Goal: Ask a question: Seek information or help from site administrators or community

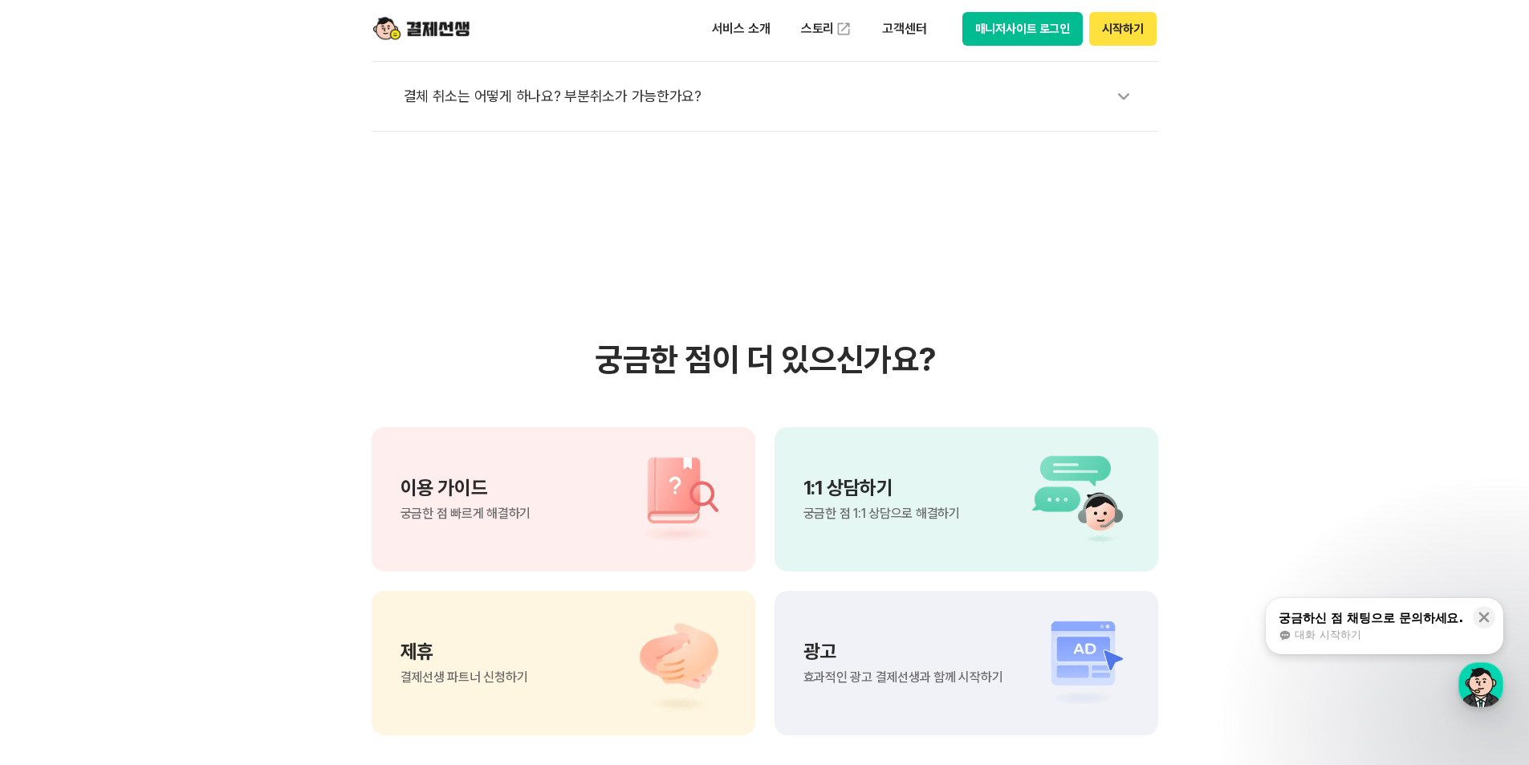
scroll to position [1043, 0]
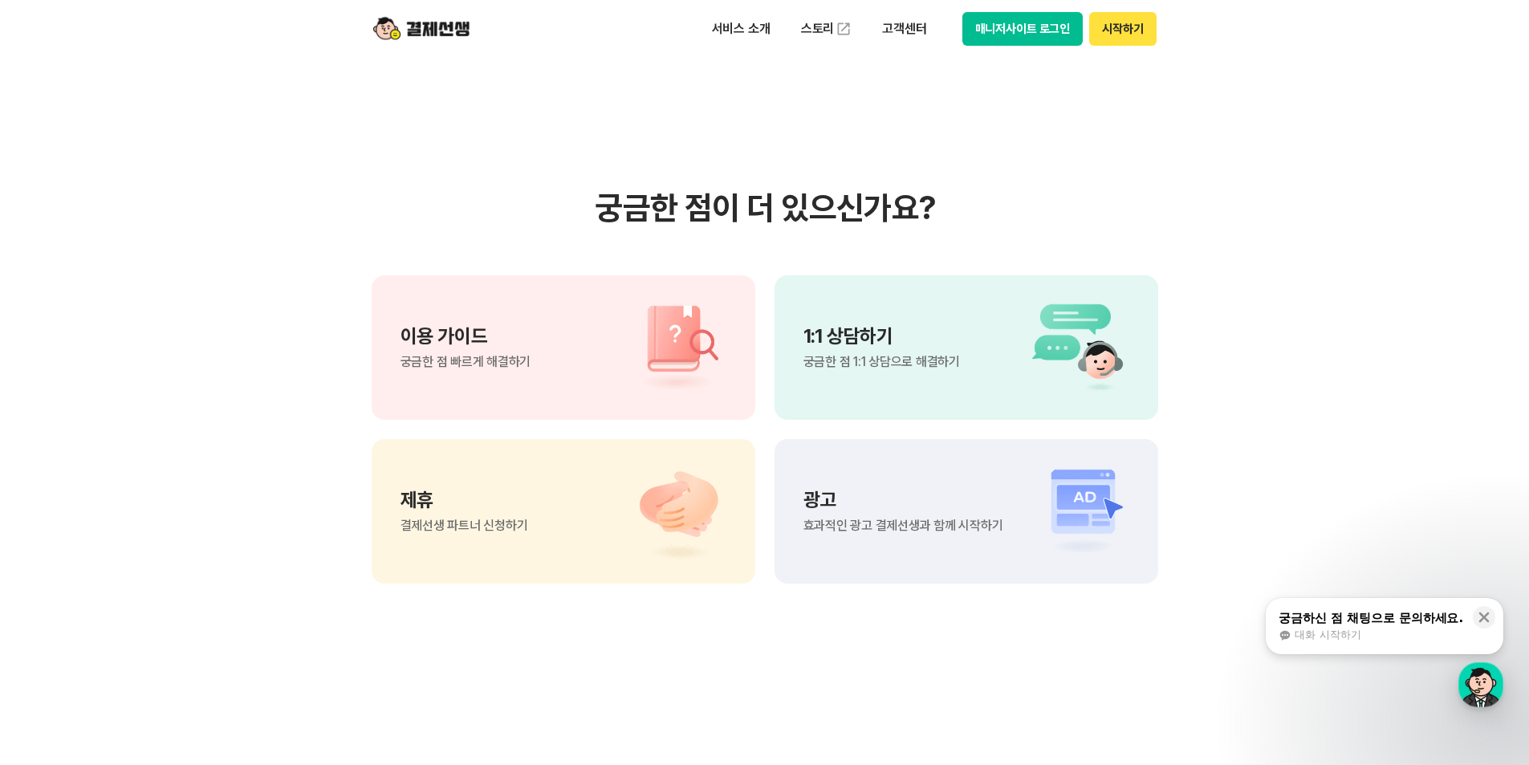
click at [910, 331] on p "1:1 상담하기" at bounding box center [881, 336] width 156 height 19
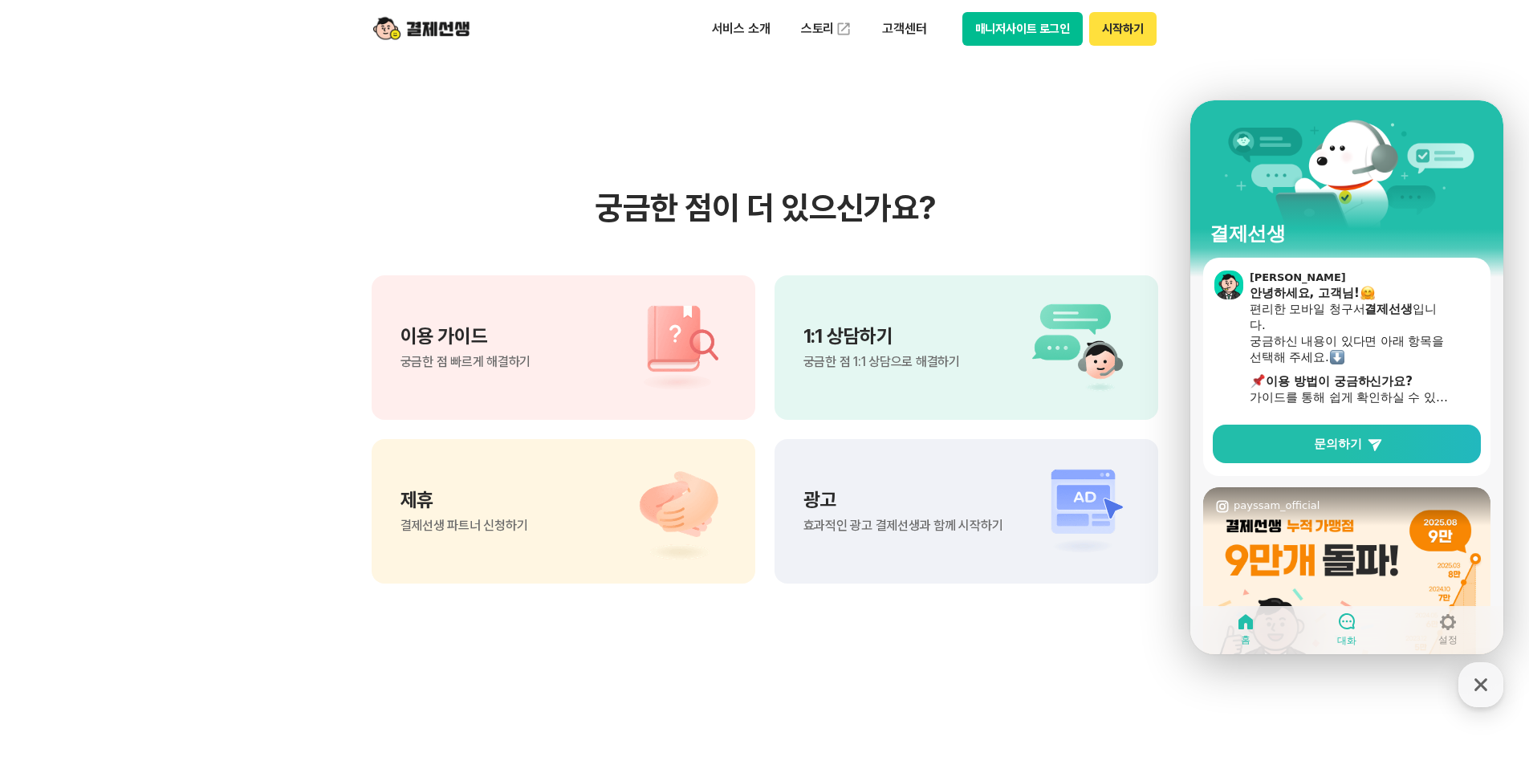
click at [1352, 622] on icon at bounding box center [1346, 620] width 19 height 19
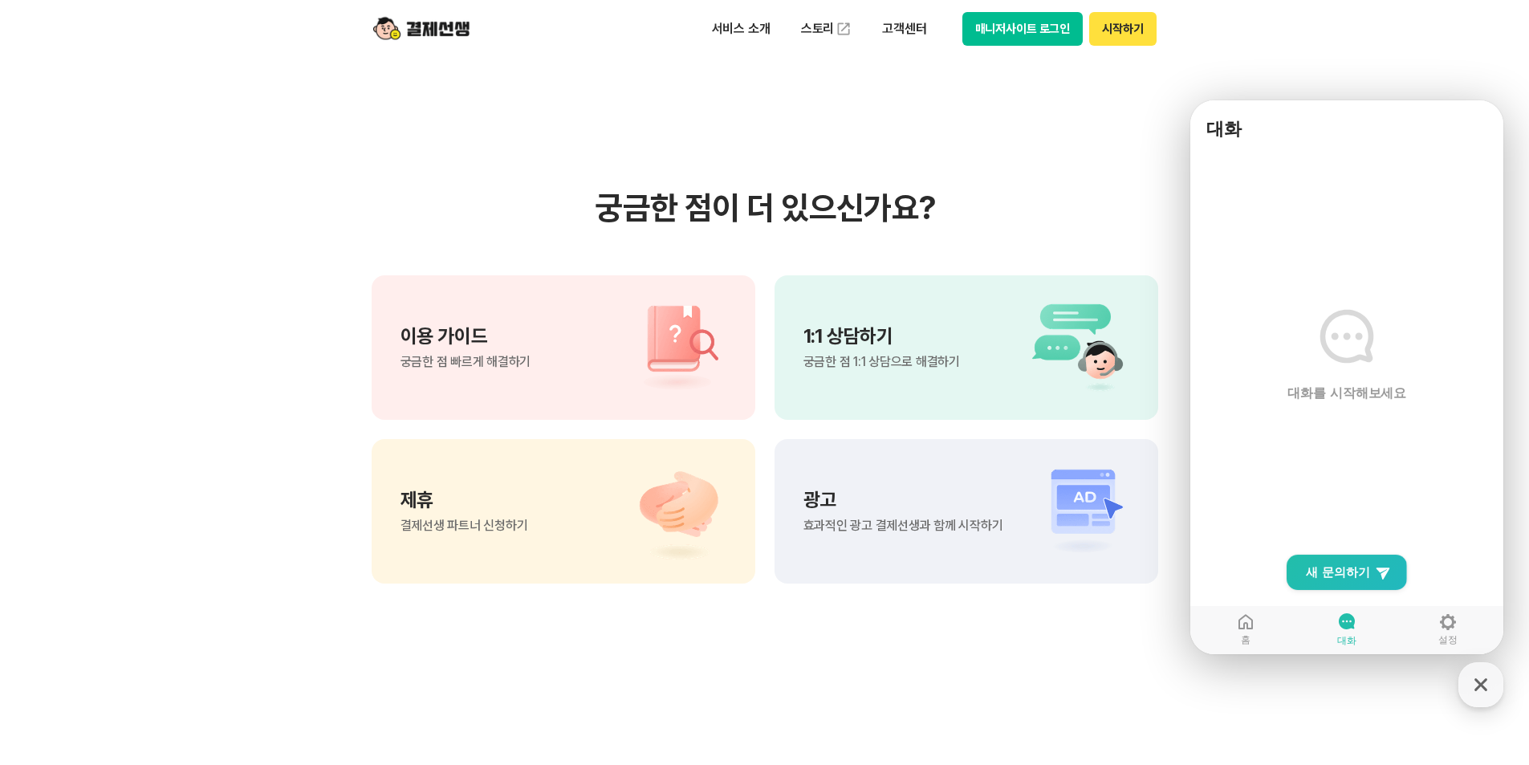
click at [1347, 439] on main "대화를 시작해보세요" at bounding box center [1346, 401] width 313 height 506
click at [1347, 583] on link "New Chat Button 새 문의하기" at bounding box center [1346, 572] width 120 height 35
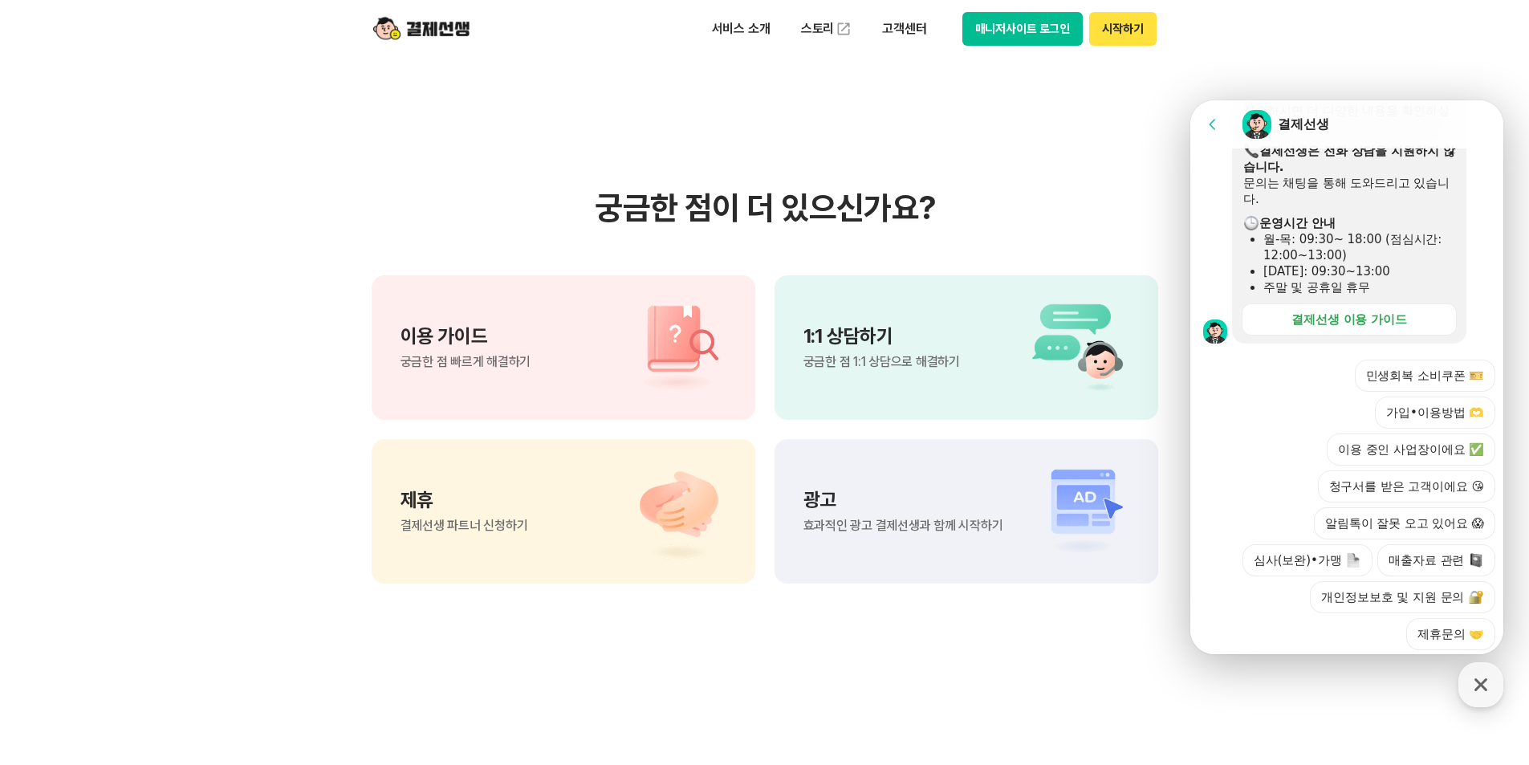
scroll to position [448, 0]
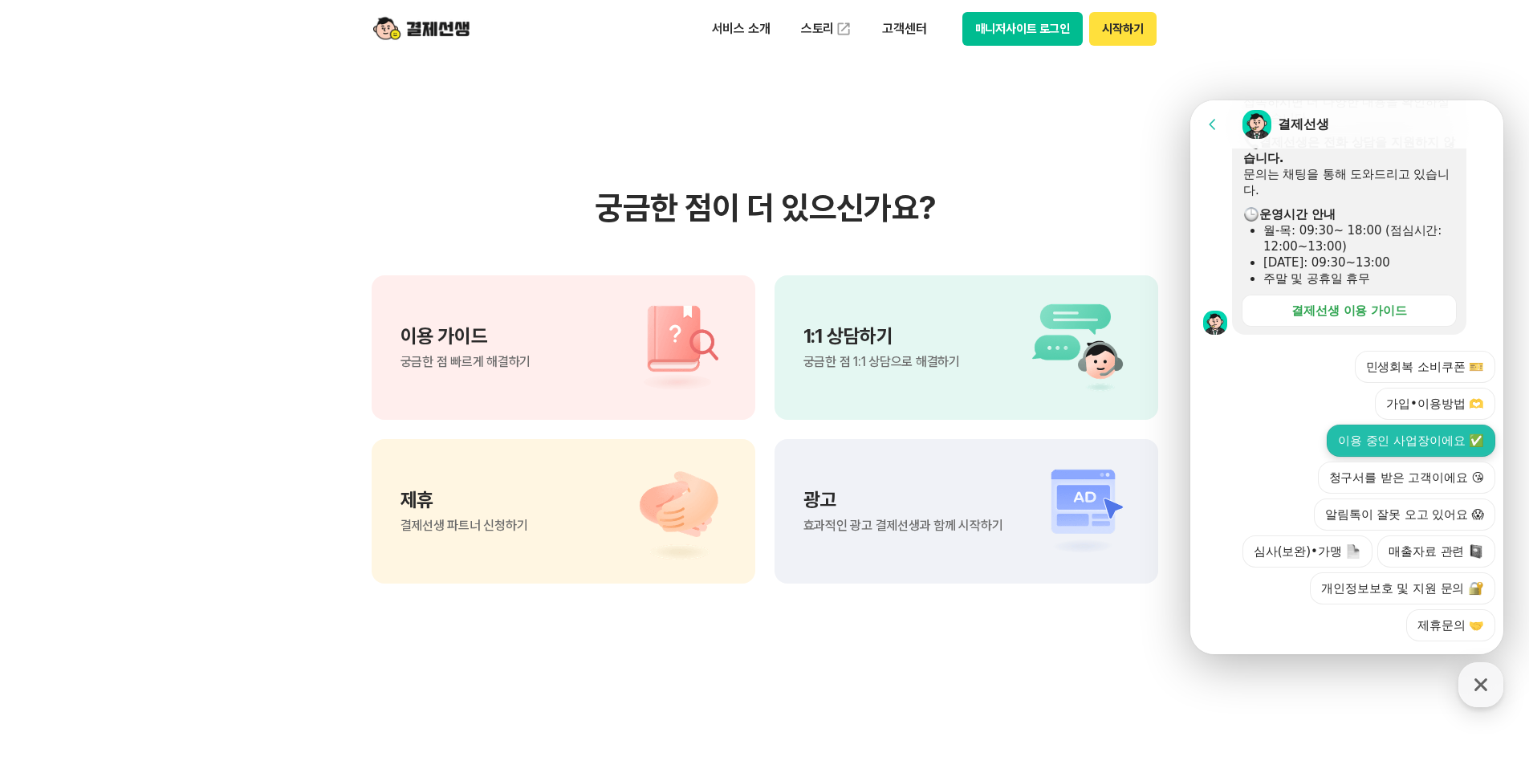
click at [1412, 425] on button "이용 중인 사업장이에요 ✅" at bounding box center [1410, 441] width 169 height 32
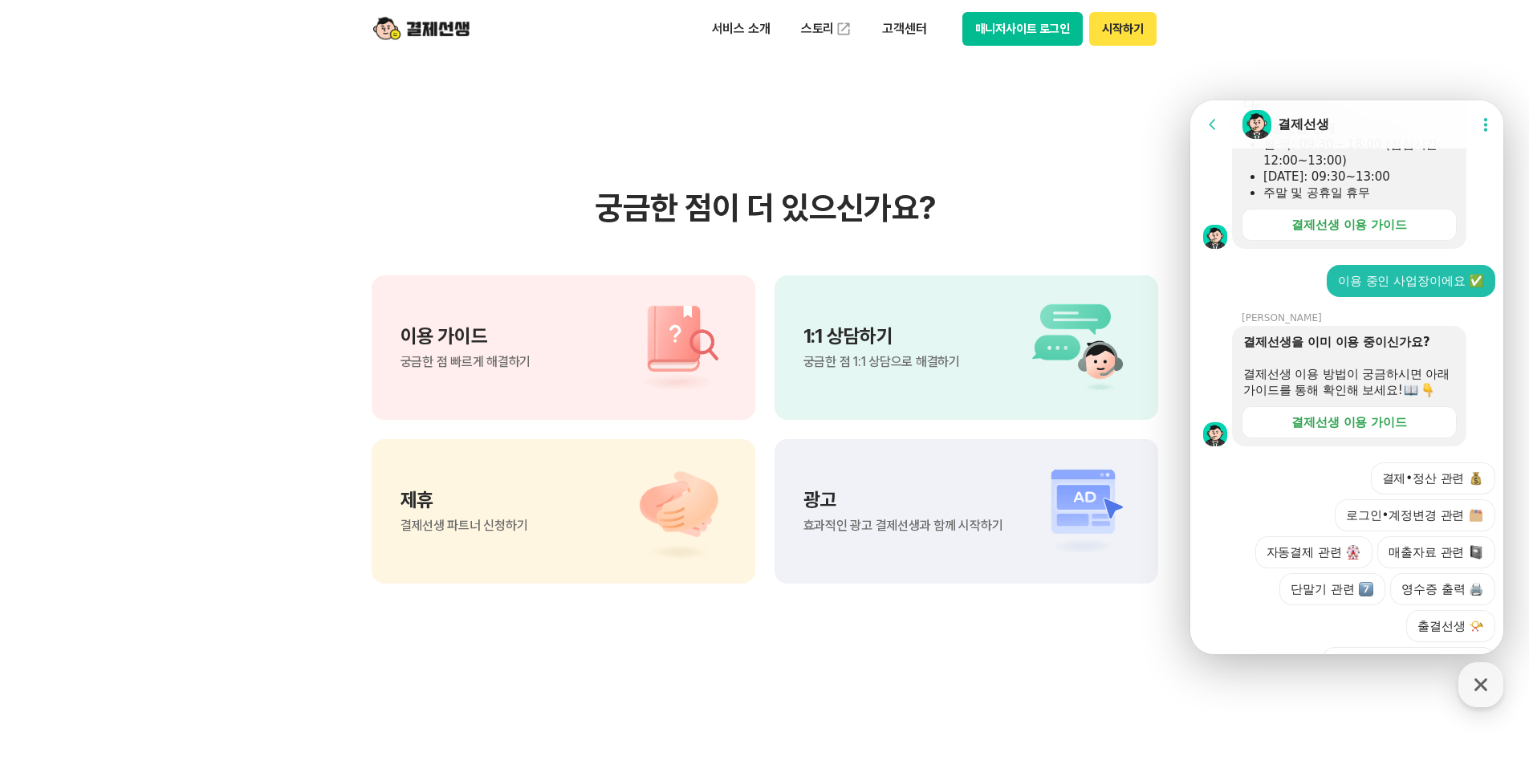
scroll to position [624, 0]
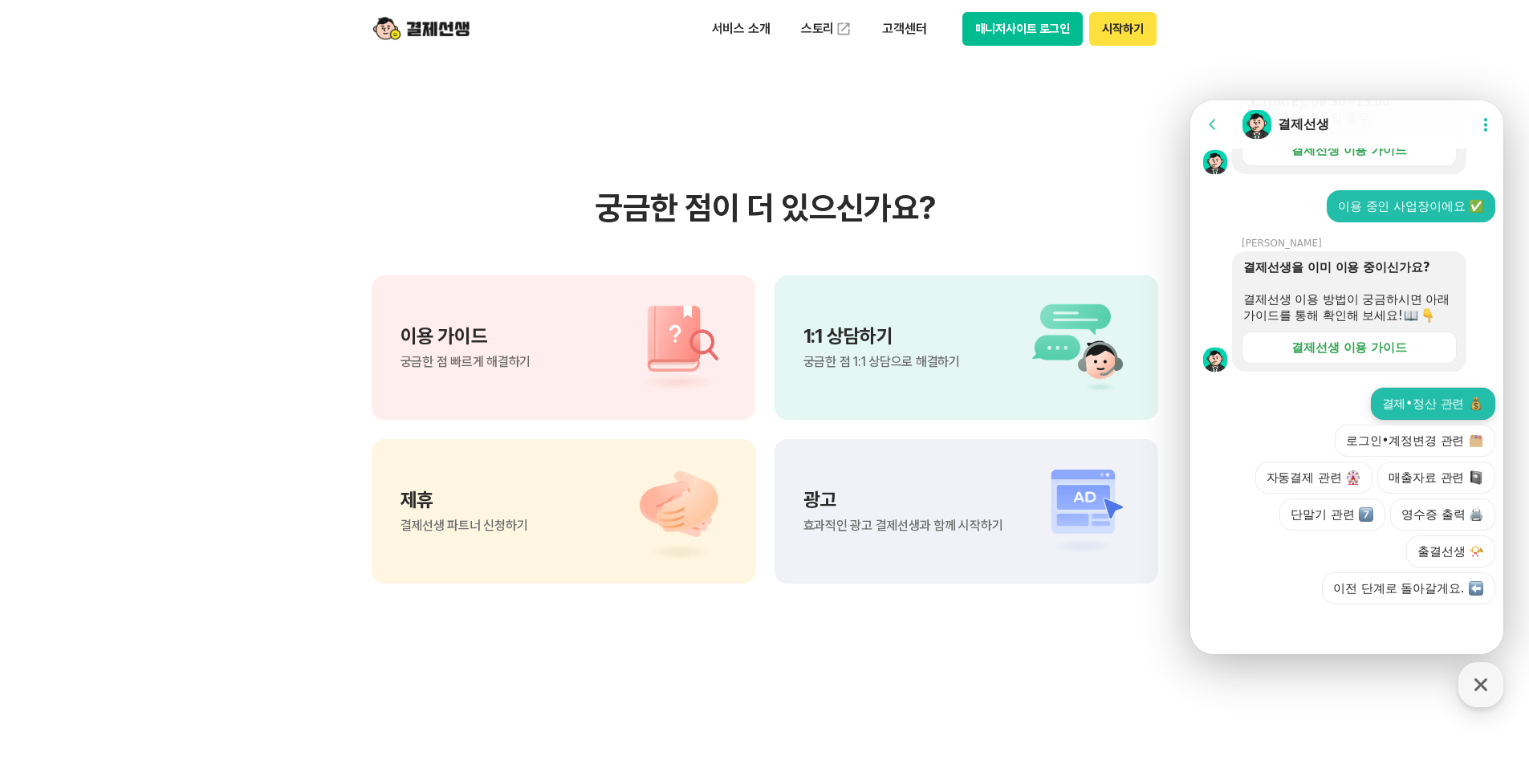
click at [1413, 407] on button "결제•정산 관련" at bounding box center [1433, 404] width 125 height 32
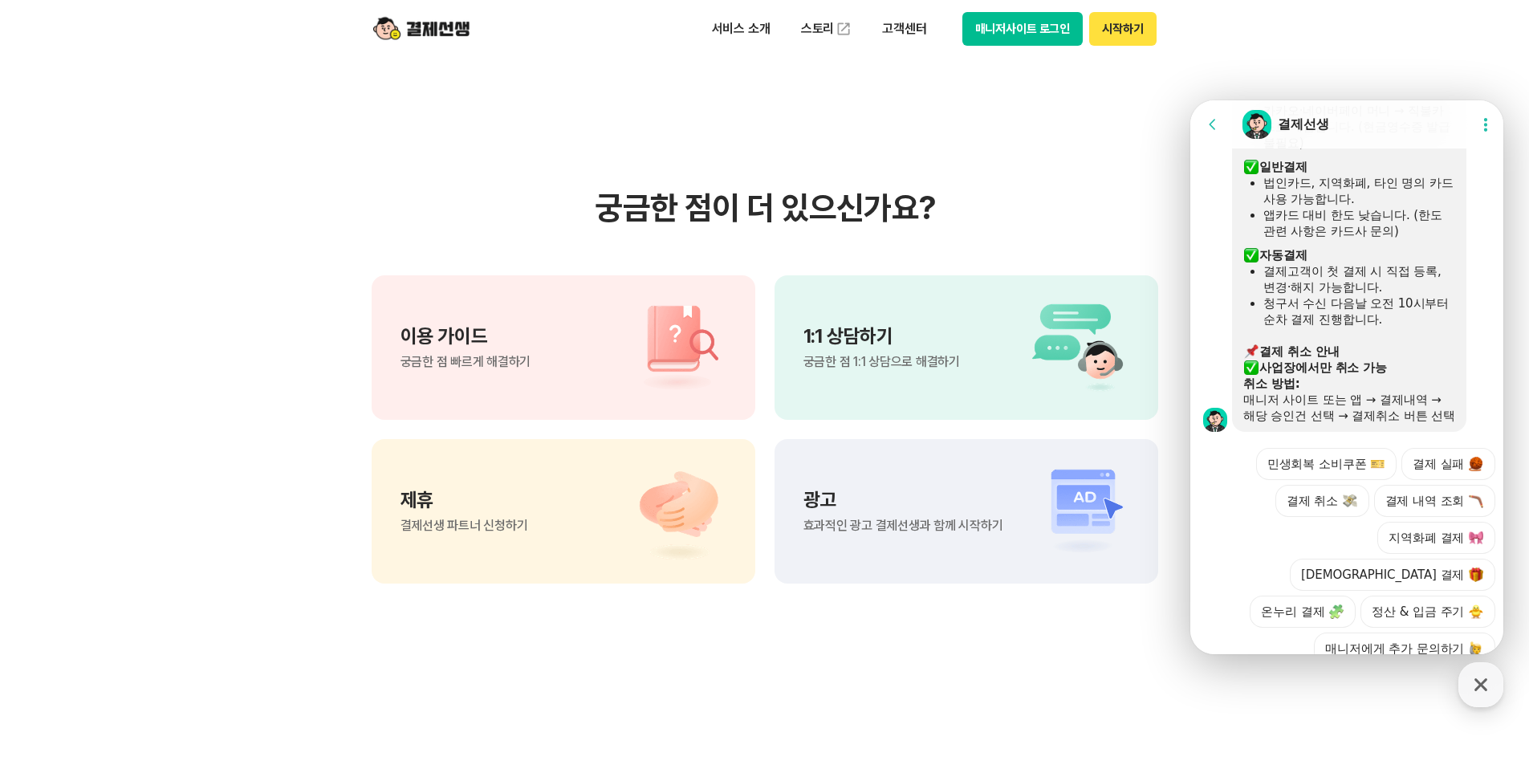
scroll to position [1175, 0]
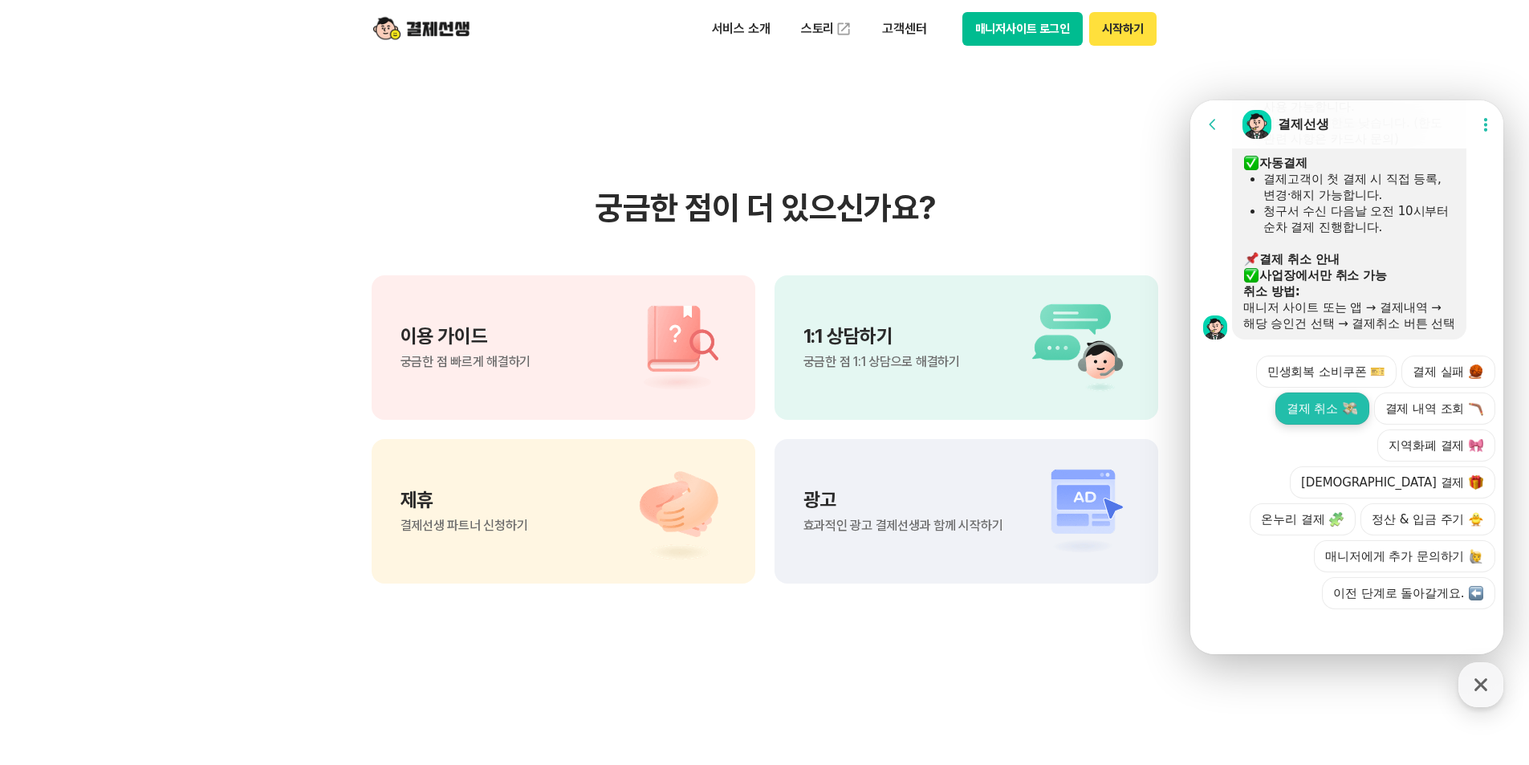
click at [1313, 425] on button "결제 취소" at bounding box center [1322, 408] width 94 height 32
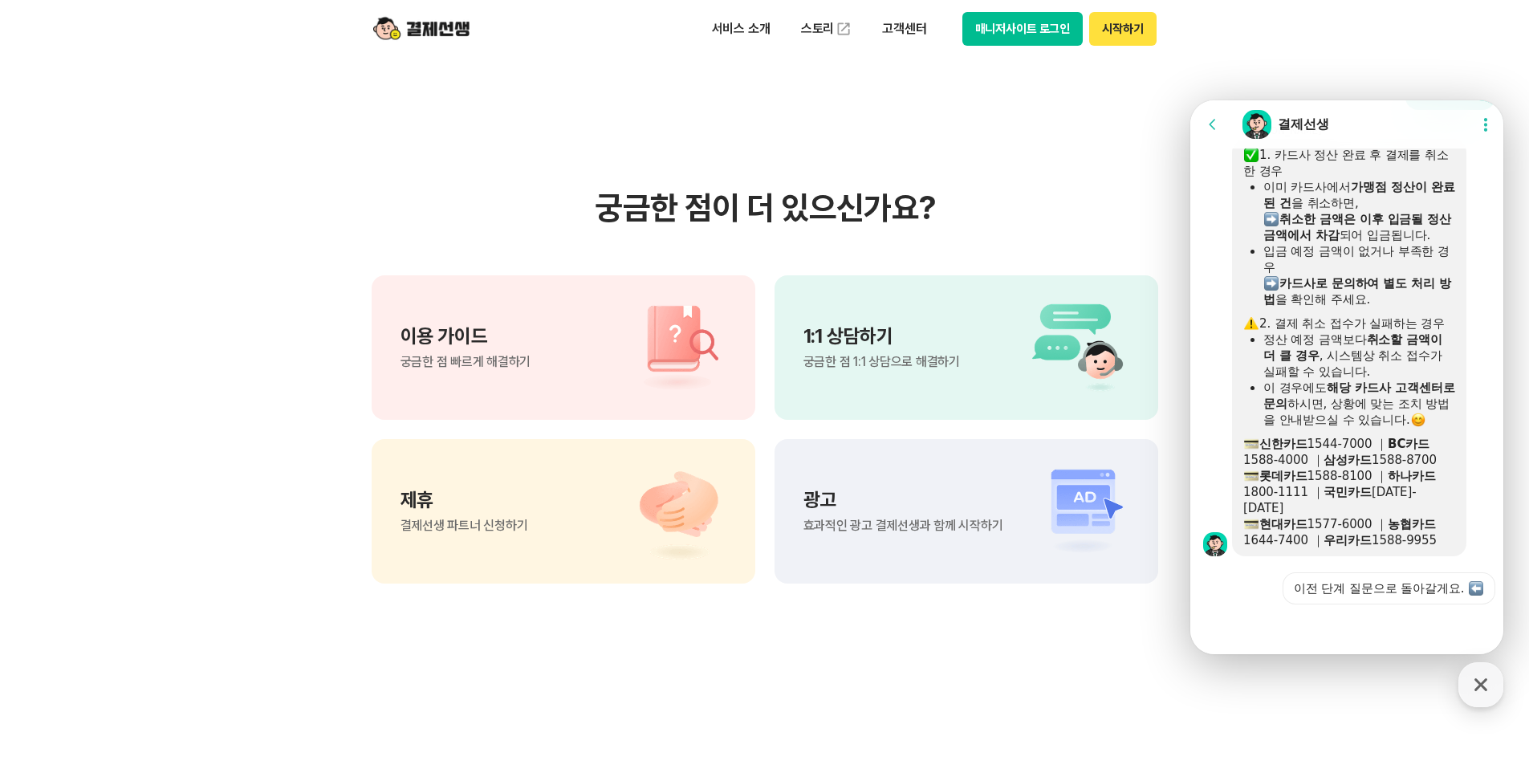
scroll to position [1404, 0]
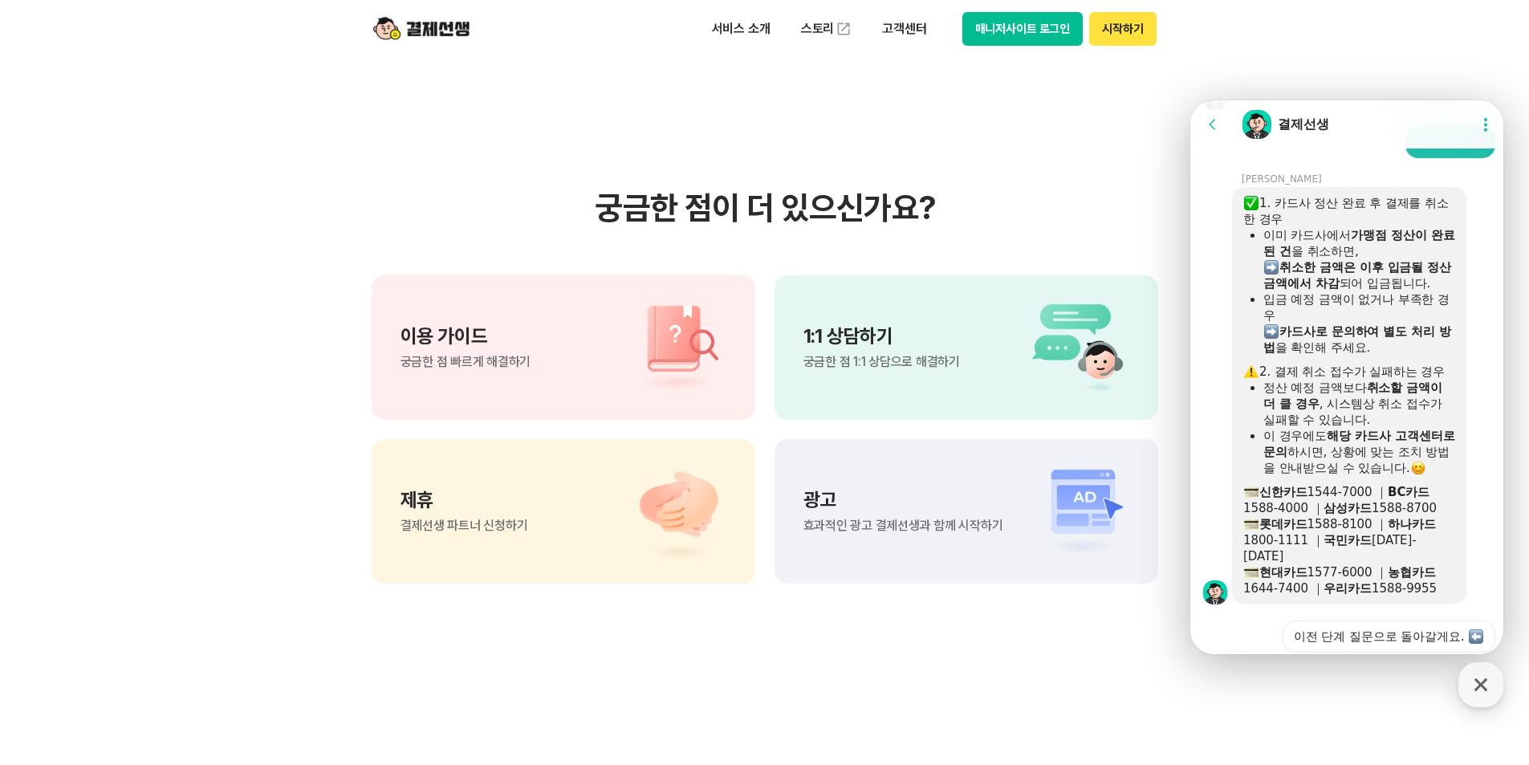
click at [404, 30] on img at bounding box center [421, 29] width 96 height 30
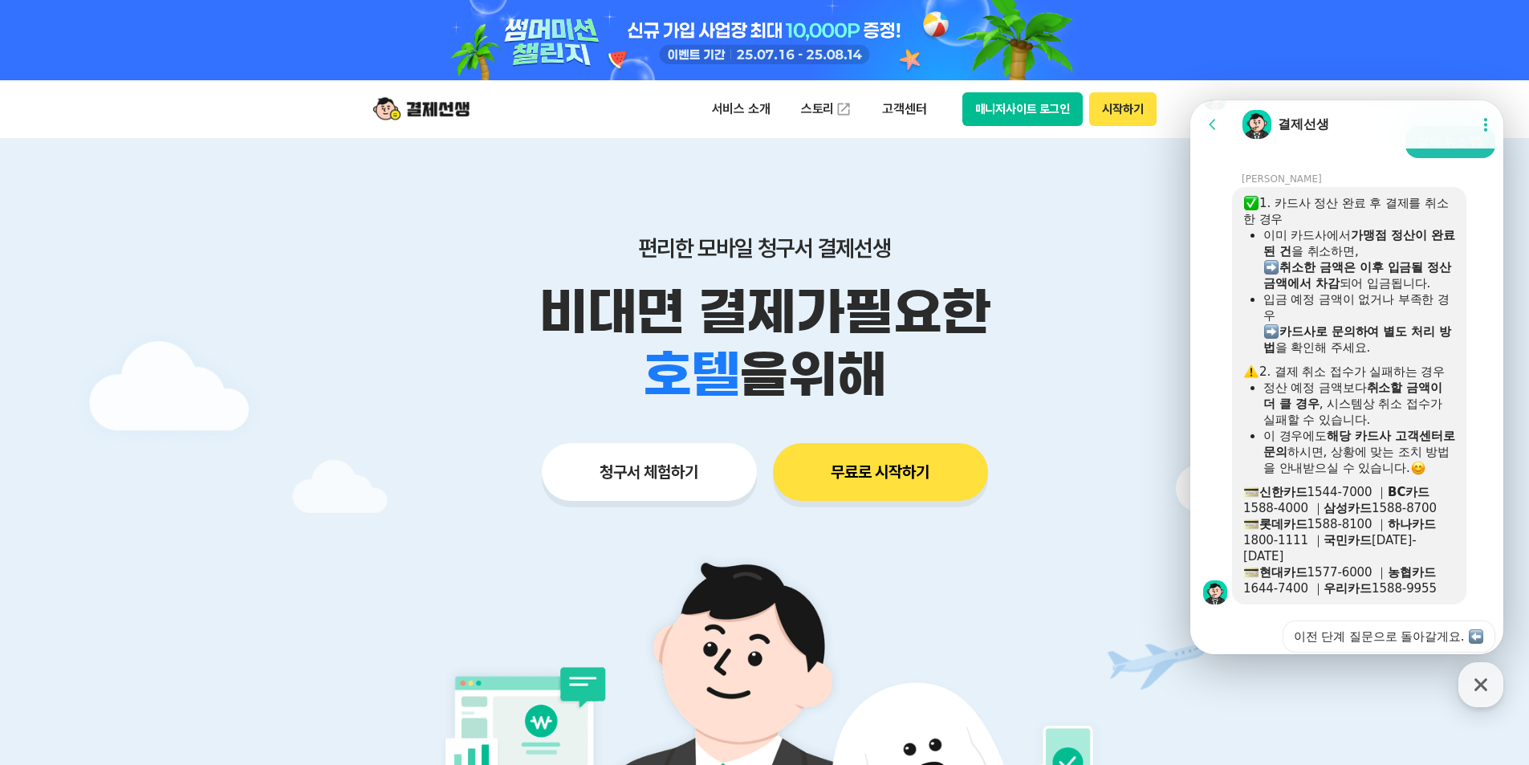
click at [1112, 107] on button "시작하기" at bounding box center [1122, 109] width 67 height 34
